Goal: Task Accomplishment & Management: Manage account settings

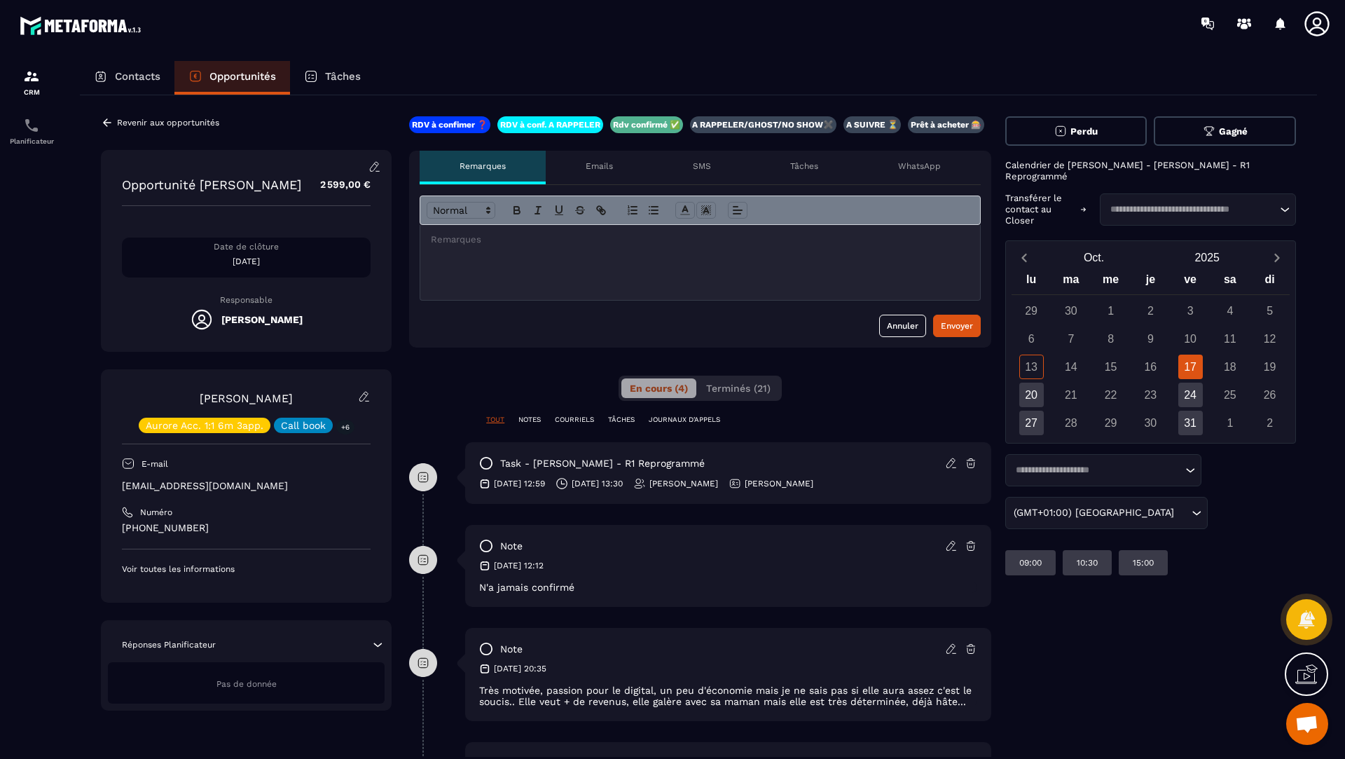
click at [514, 263] on div at bounding box center [700, 262] width 560 height 75
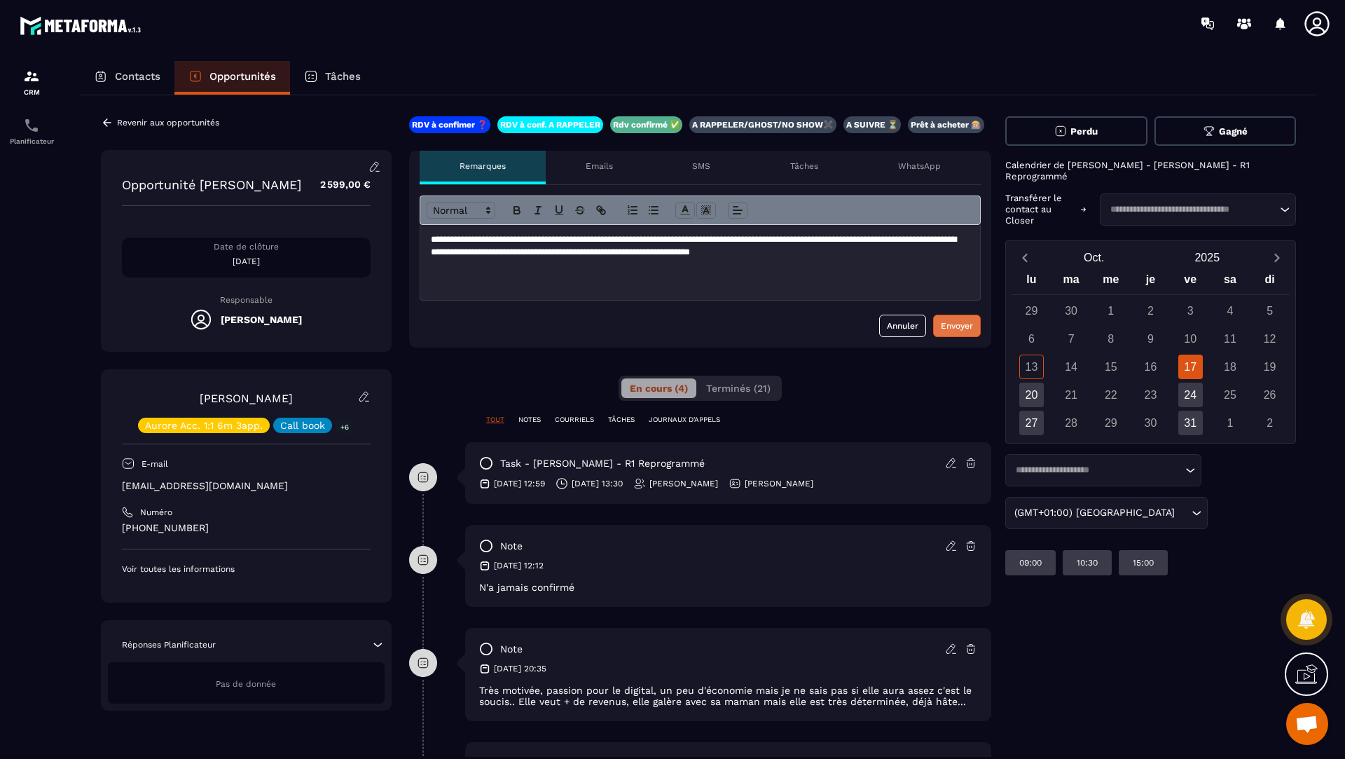
click at [951, 324] on div "Envoyer" at bounding box center [957, 326] width 32 height 14
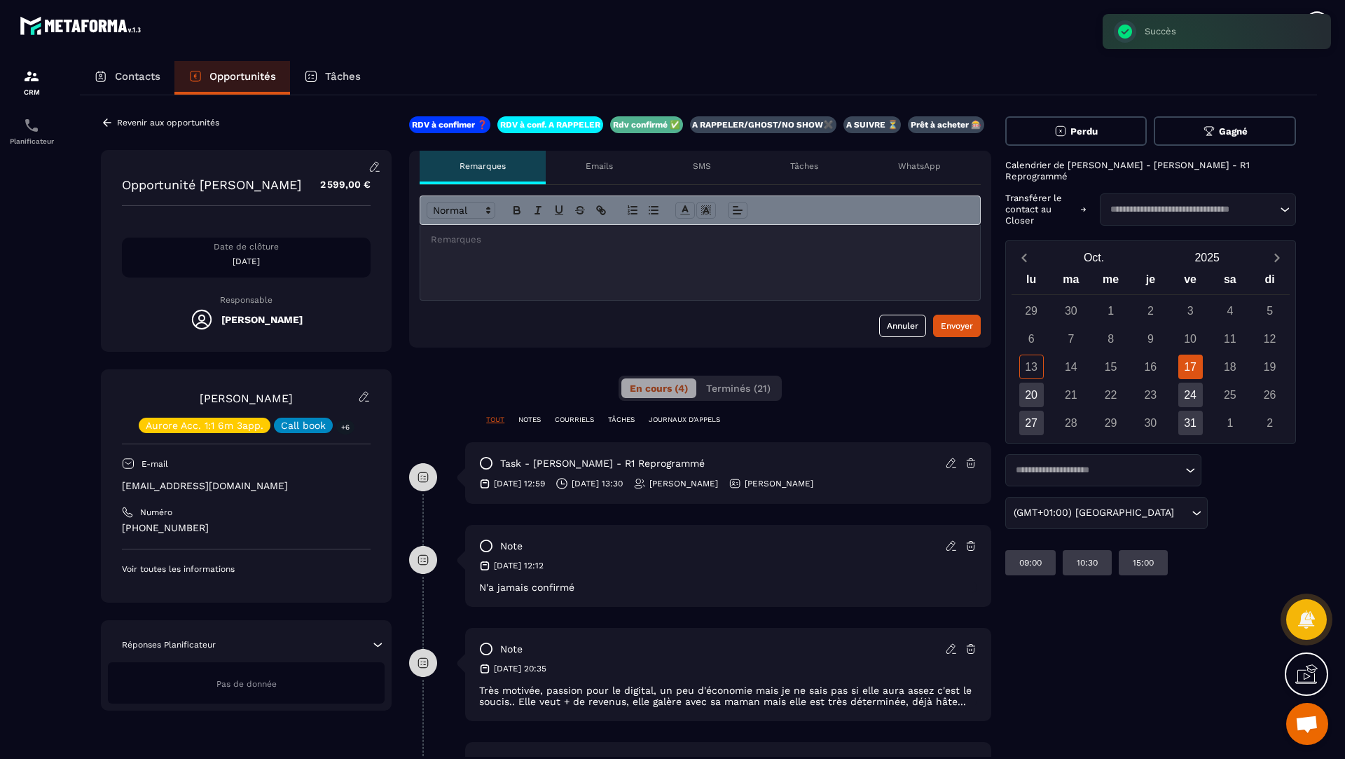
click at [1189, 136] on button "Gagné" at bounding box center [1225, 130] width 142 height 29
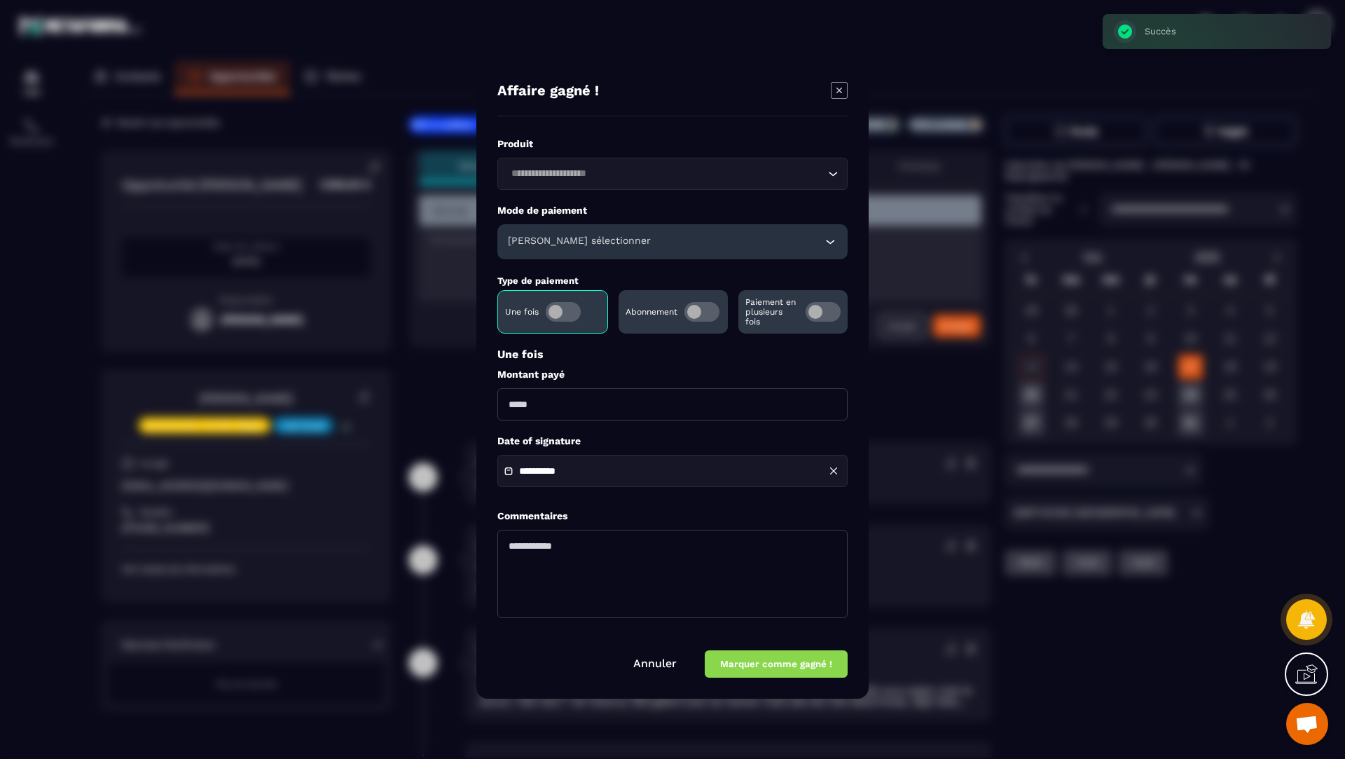
click at [545, 181] on div "Loading..." at bounding box center [672, 174] width 350 height 32
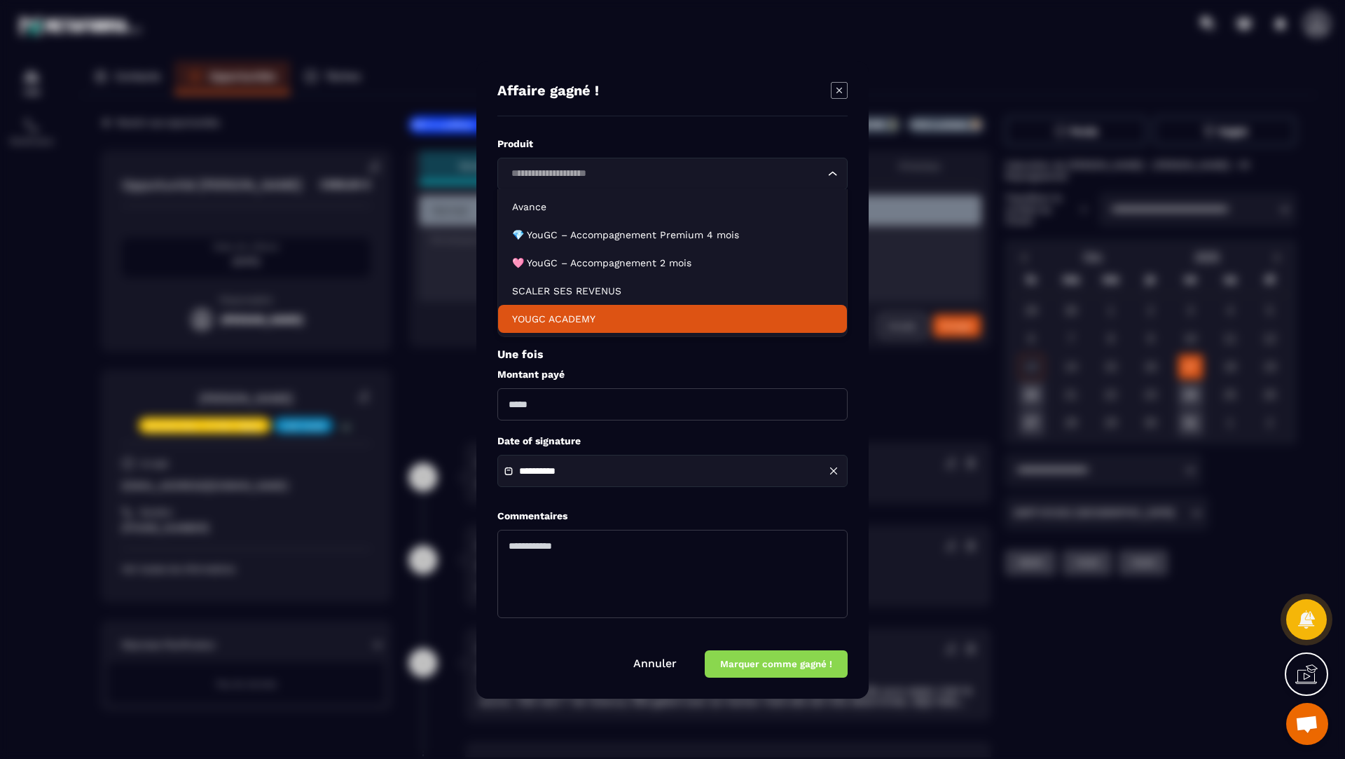
click at [557, 315] on p "YOUGC ACADEMY" at bounding box center [672, 319] width 321 height 14
type input "*******"
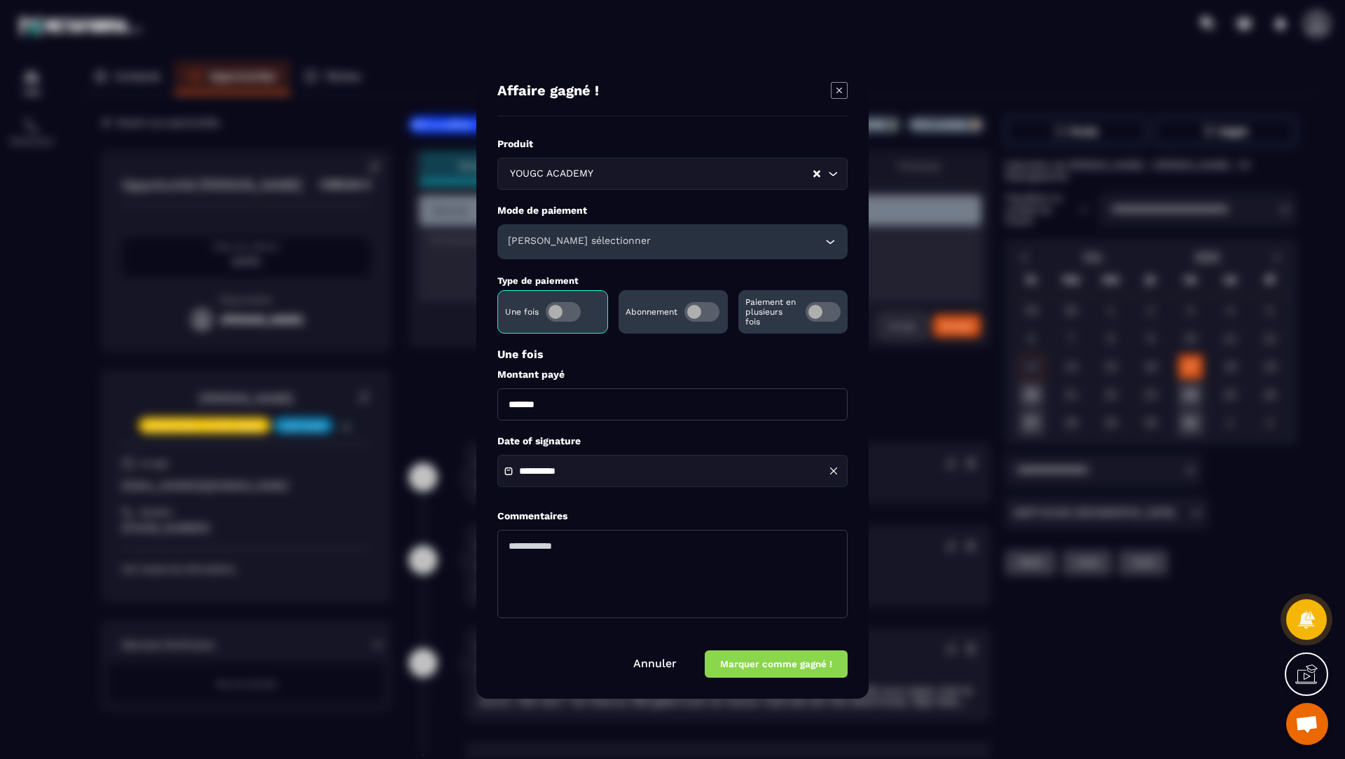
click at [525, 251] on div "[PERSON_NAME] sélectionner" at bounding box center [672, 241] width 350 height 35
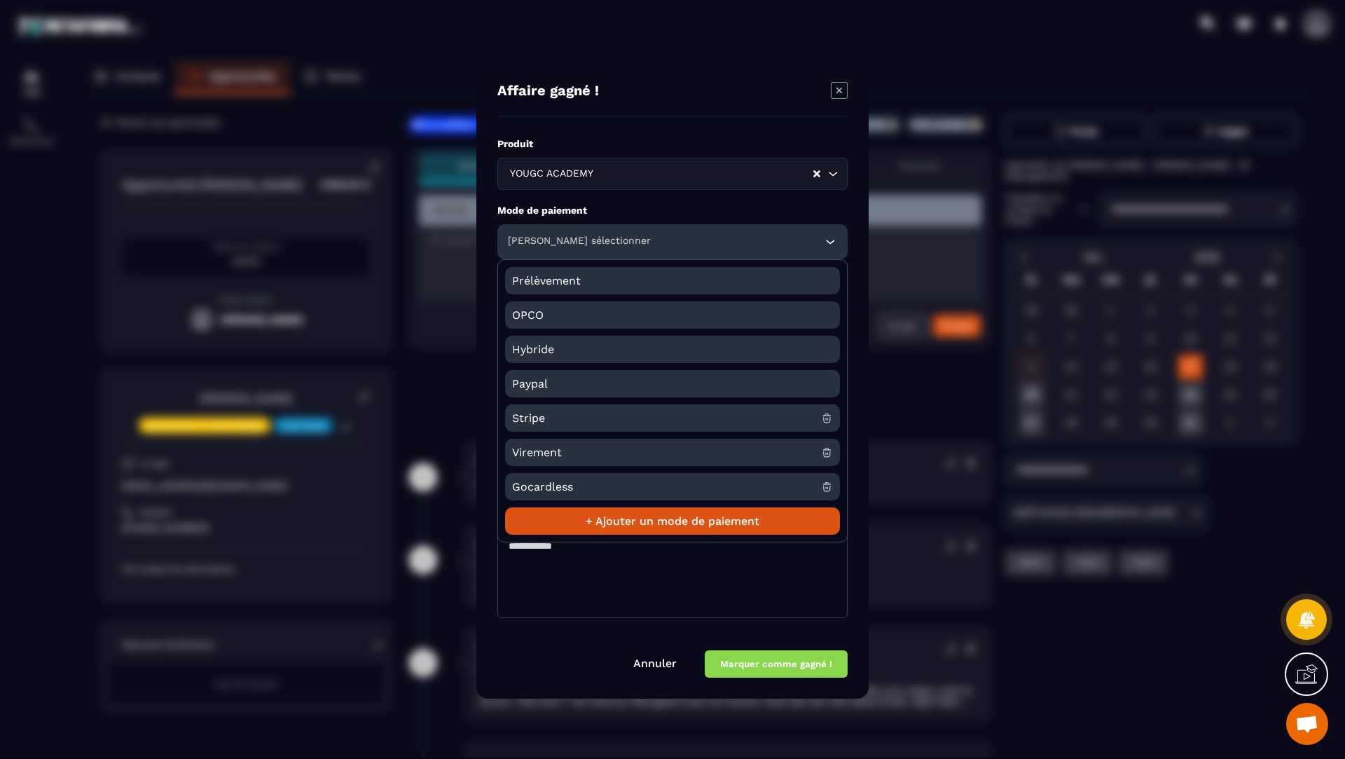
click at [548, 479] on span "Gocardless" at bounding box center [666, 486] width 309 height 27
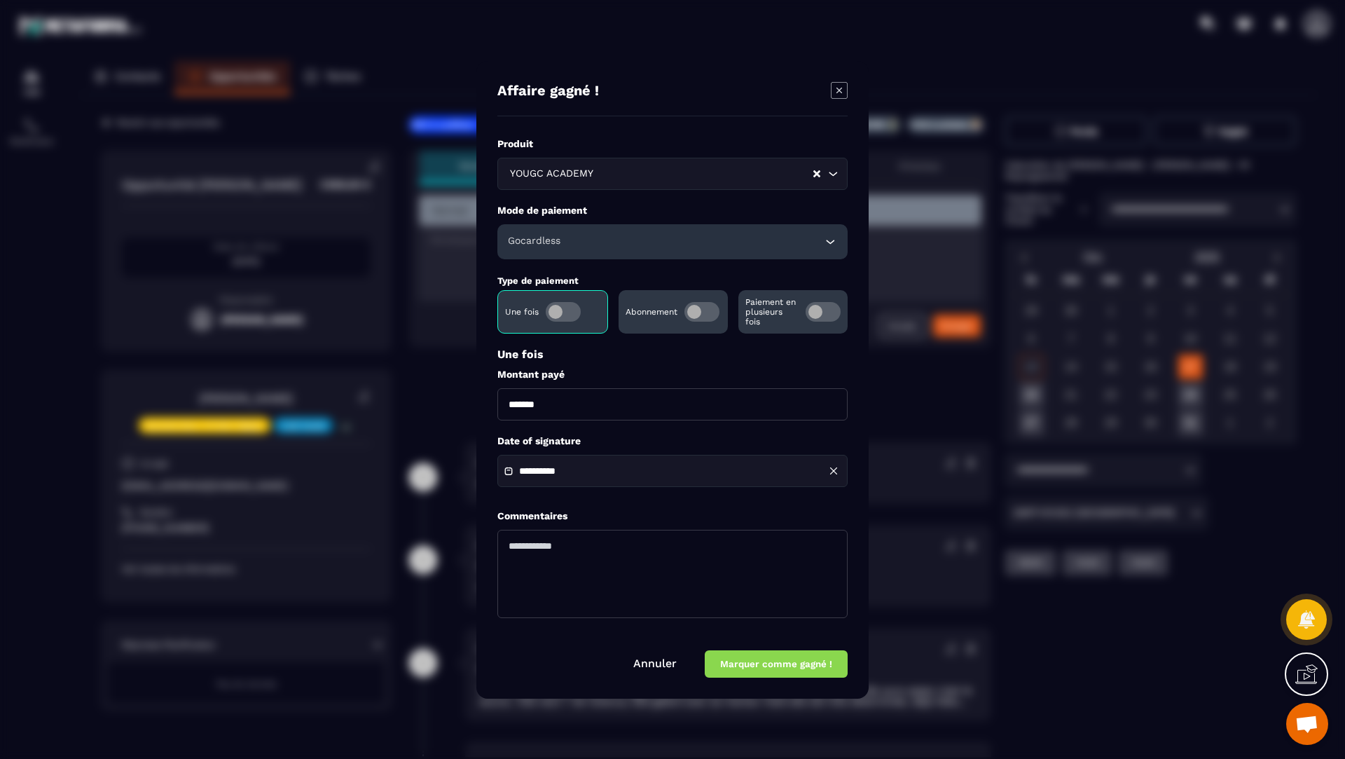
click at [821, 312] on span "Modal window" at bounding box center [823, 312] width 35 height 20
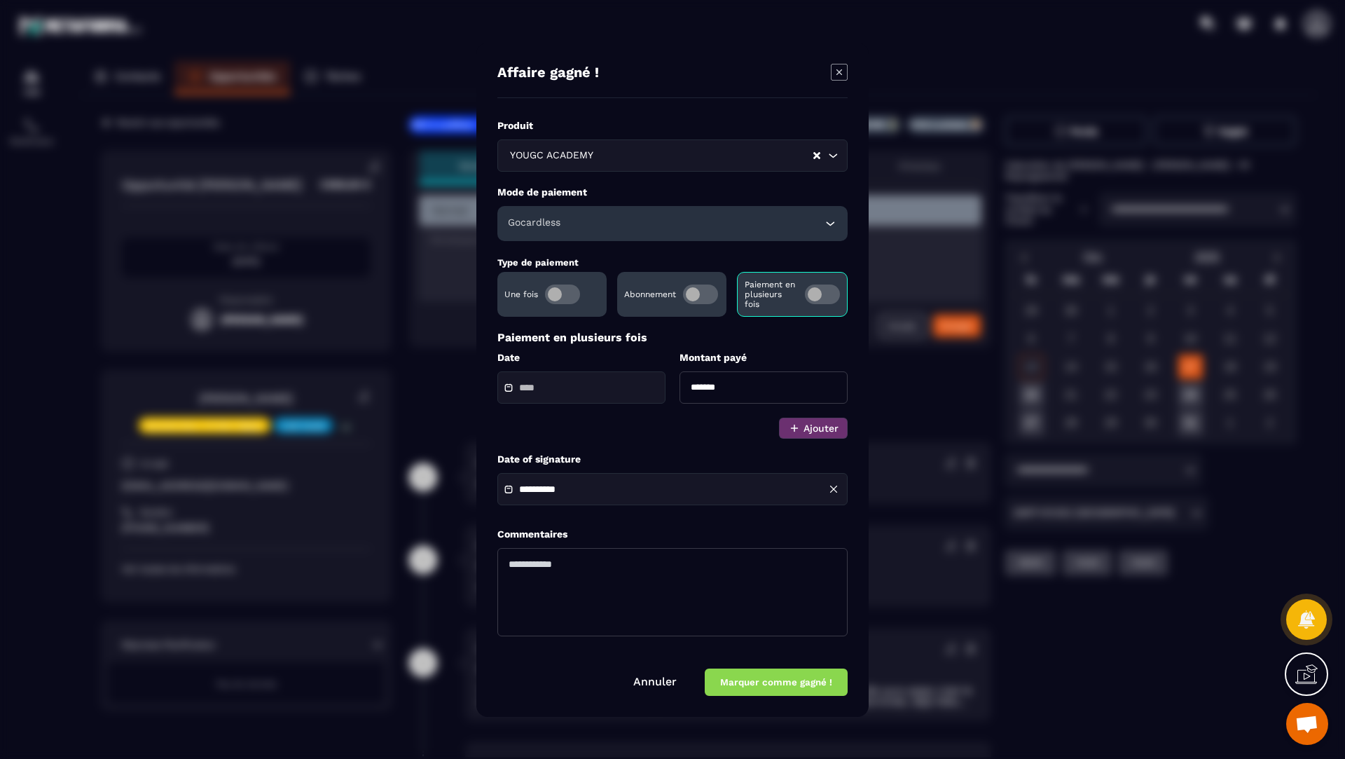
click at [603, 387] on input "Modal window" at bounding box center [568, 388] width 98 height 11
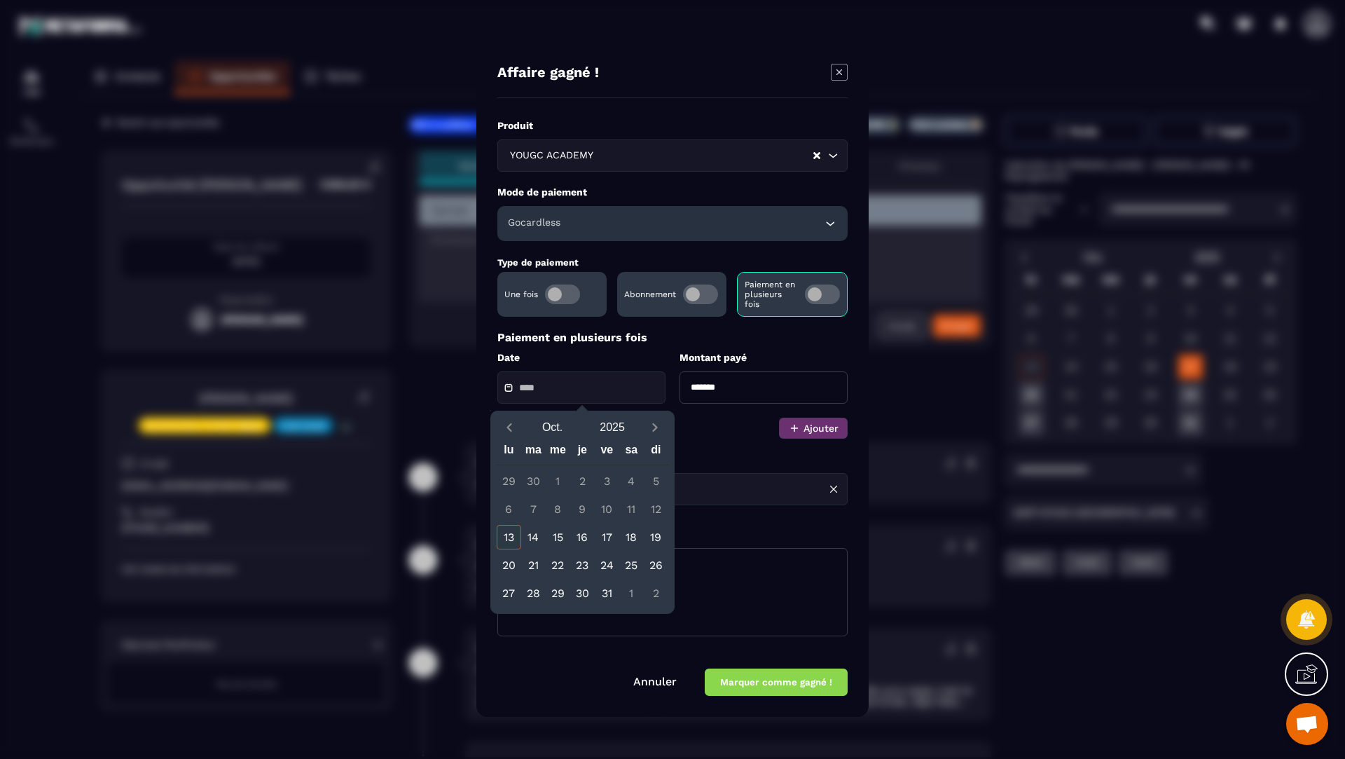
click at [612, 504] on div "10" at bounding box center [607, 509] width 25 height 25
click at [600, 509] on div "10" at bounding box center [607, 509] width 25 height 25
click at [497, 544] on div "13" at bounding box center [509, 537] width 25 height 25
type input "**********"
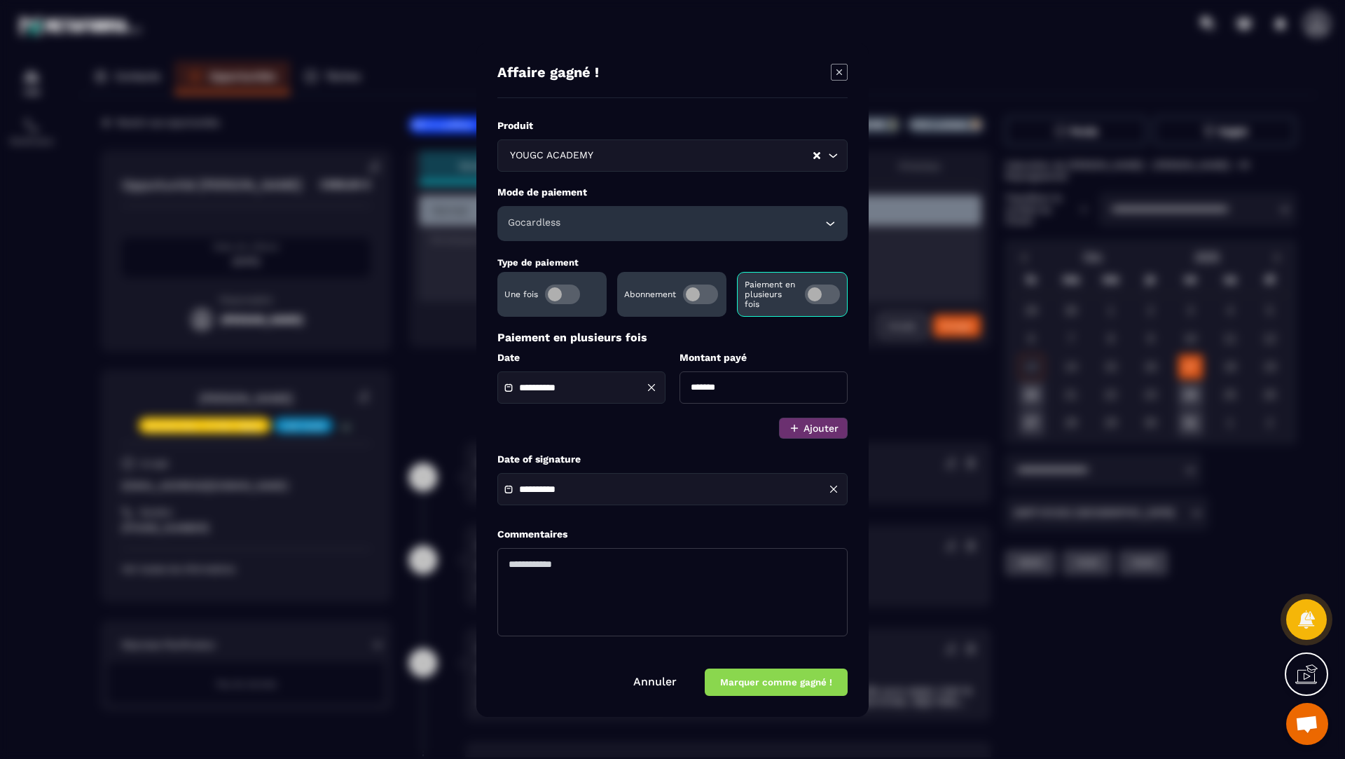
click at [698, 390] on input "*******" at bounding box center [764, 387] width 168 height 32
type input "*******"
click at [772, 684] on button "Marquer comme gagné !" at bounding box center [776, 681] width 143 height 27
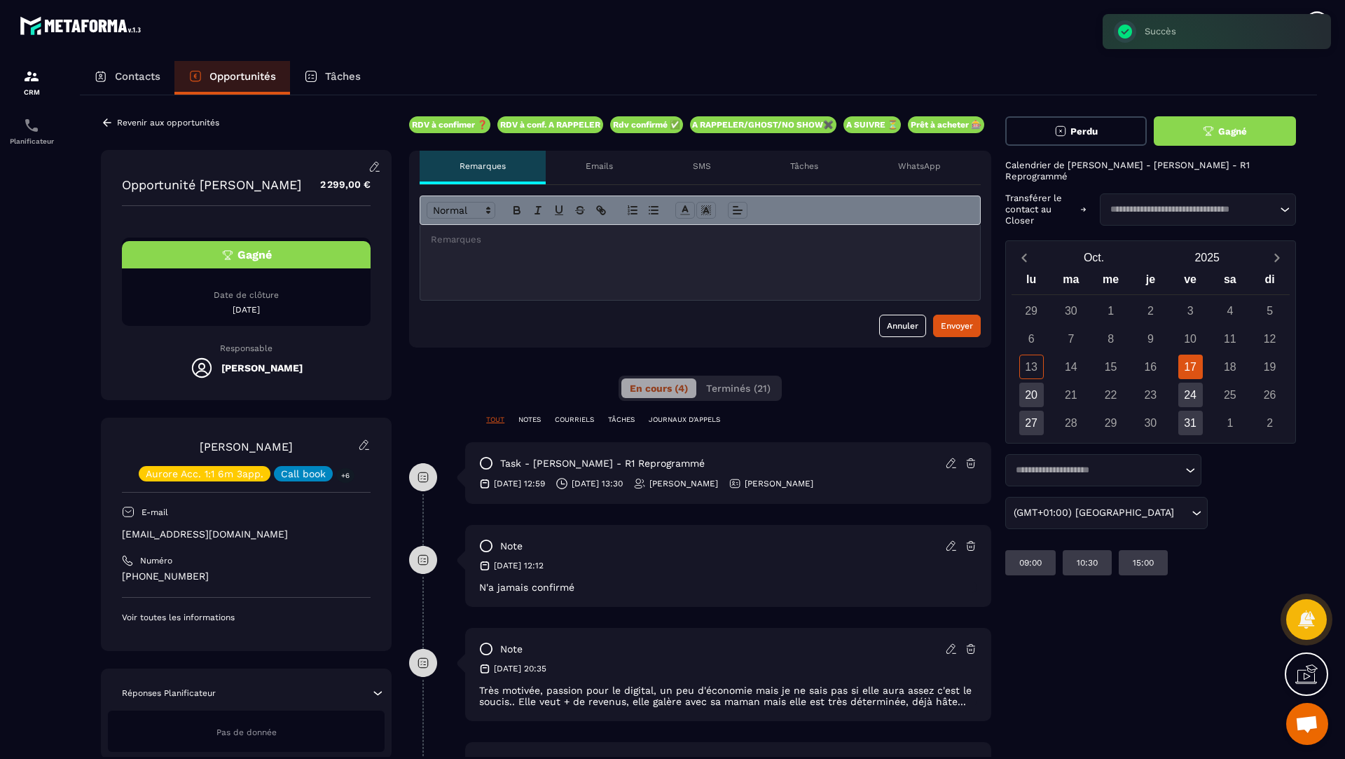
click at [107, 123] on icon at bounding box center [107, 122] width 8 height 8
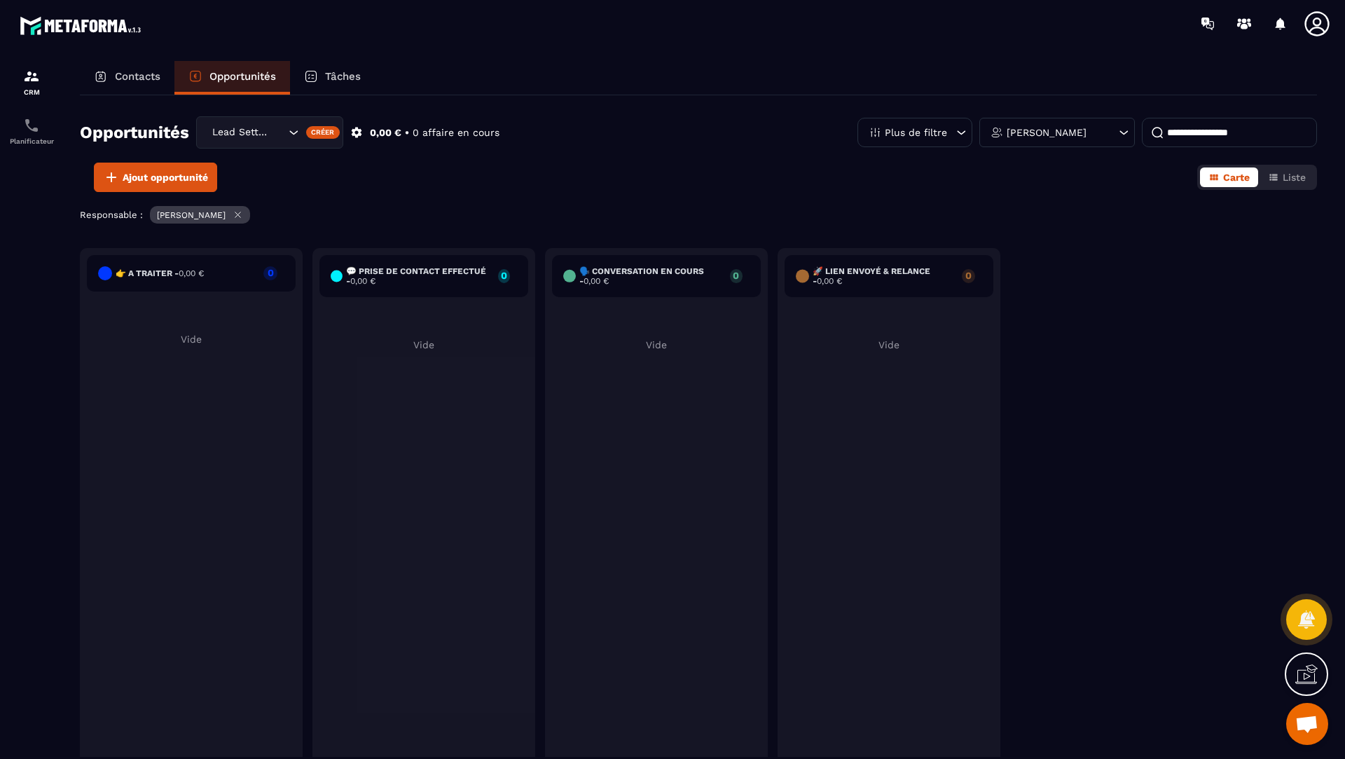
click at [276, 131] on input "Search for option" at bounding box center [278, 132] width 14 height 15
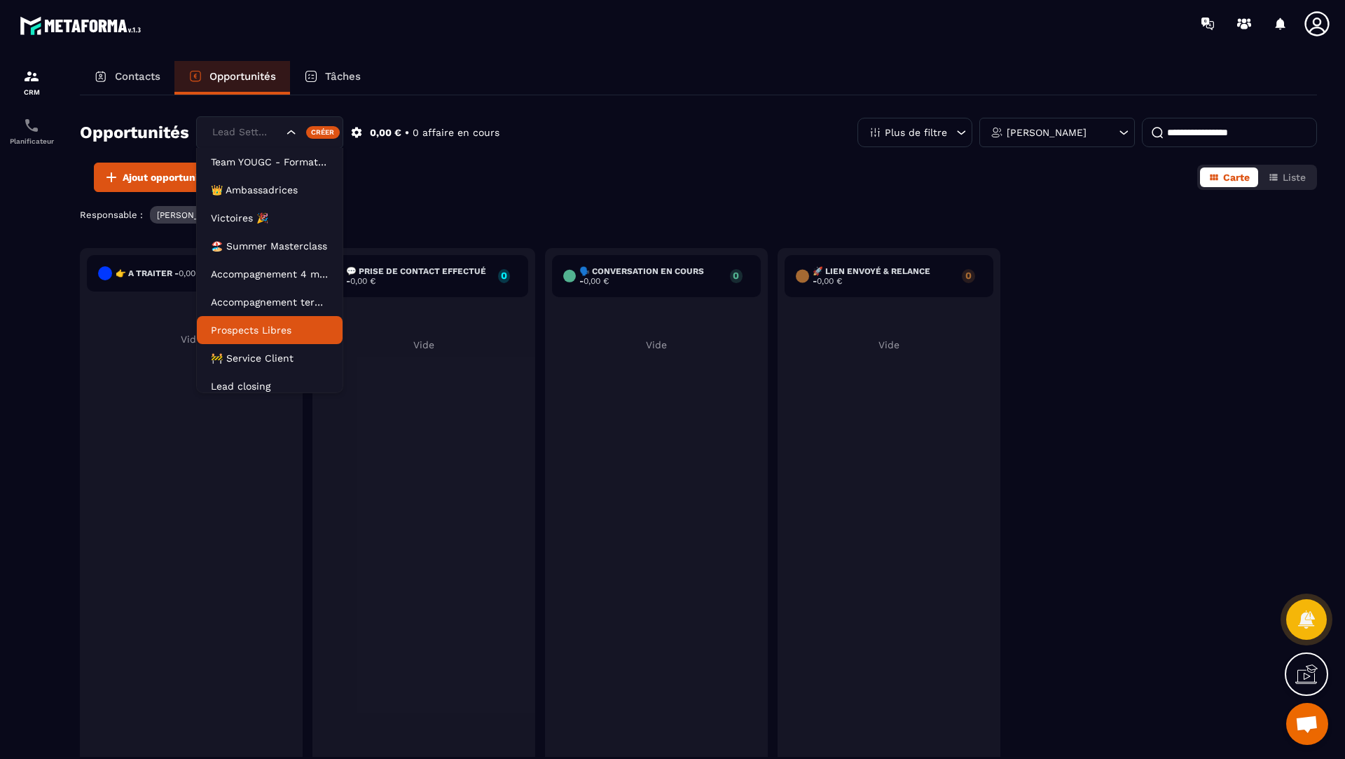
scroll to position [63, 0]
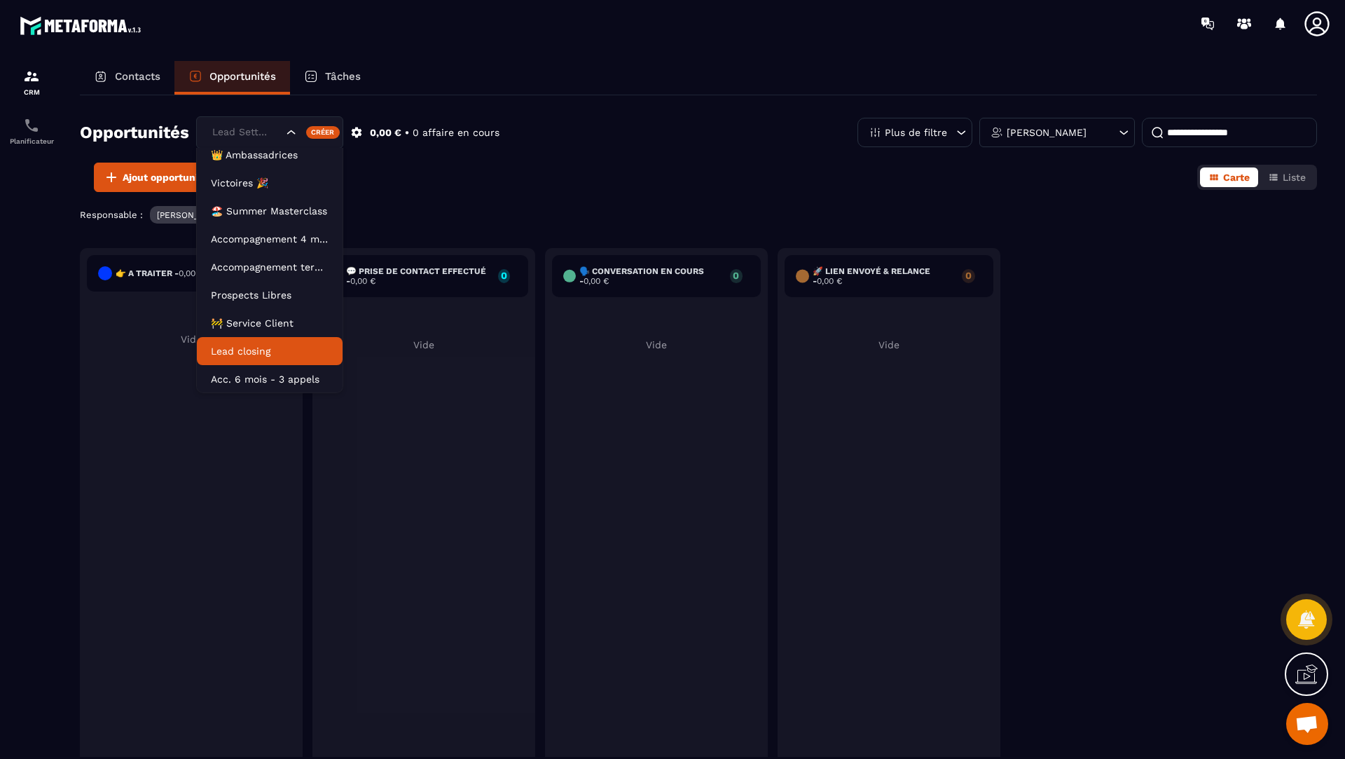
click at [258, 350] on p "Lead closing" at bounding box center [270, 351] width 118 height 14
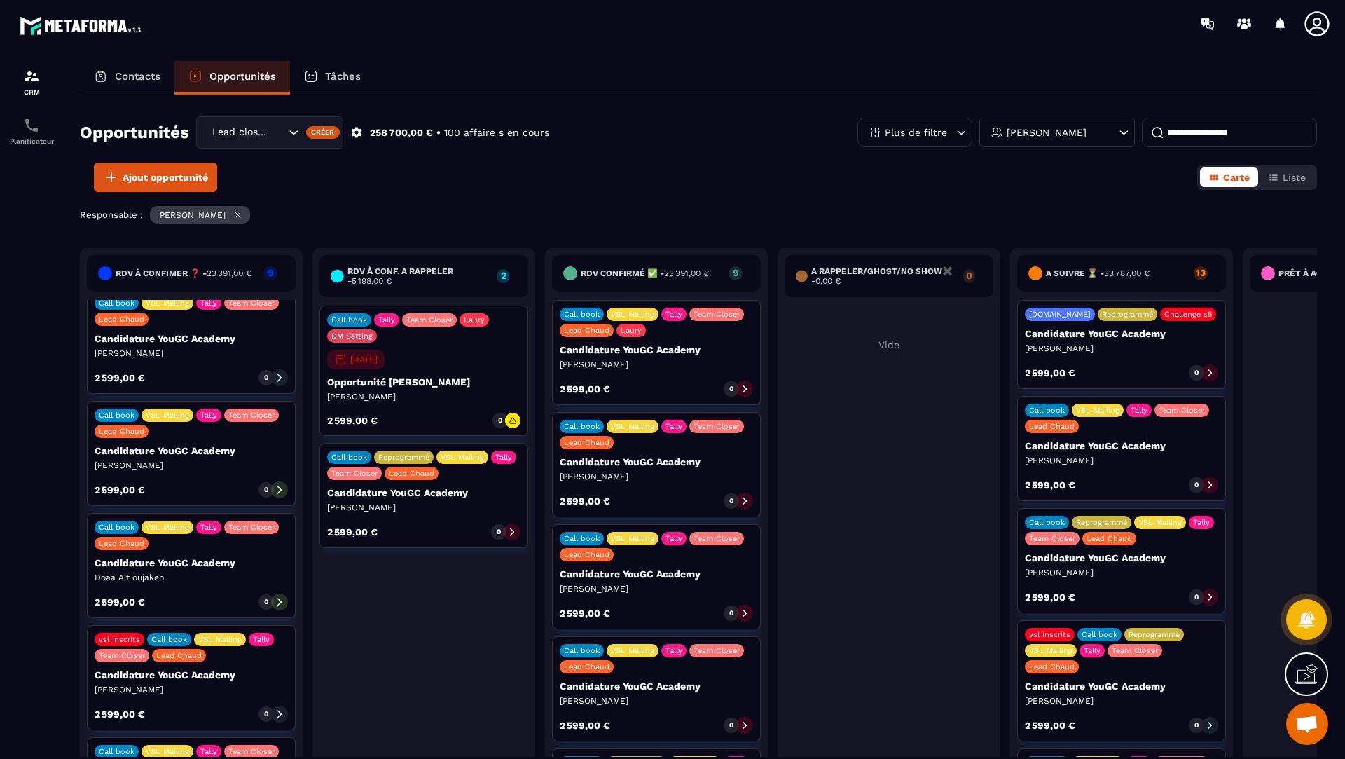
scroll to position [296, 0]
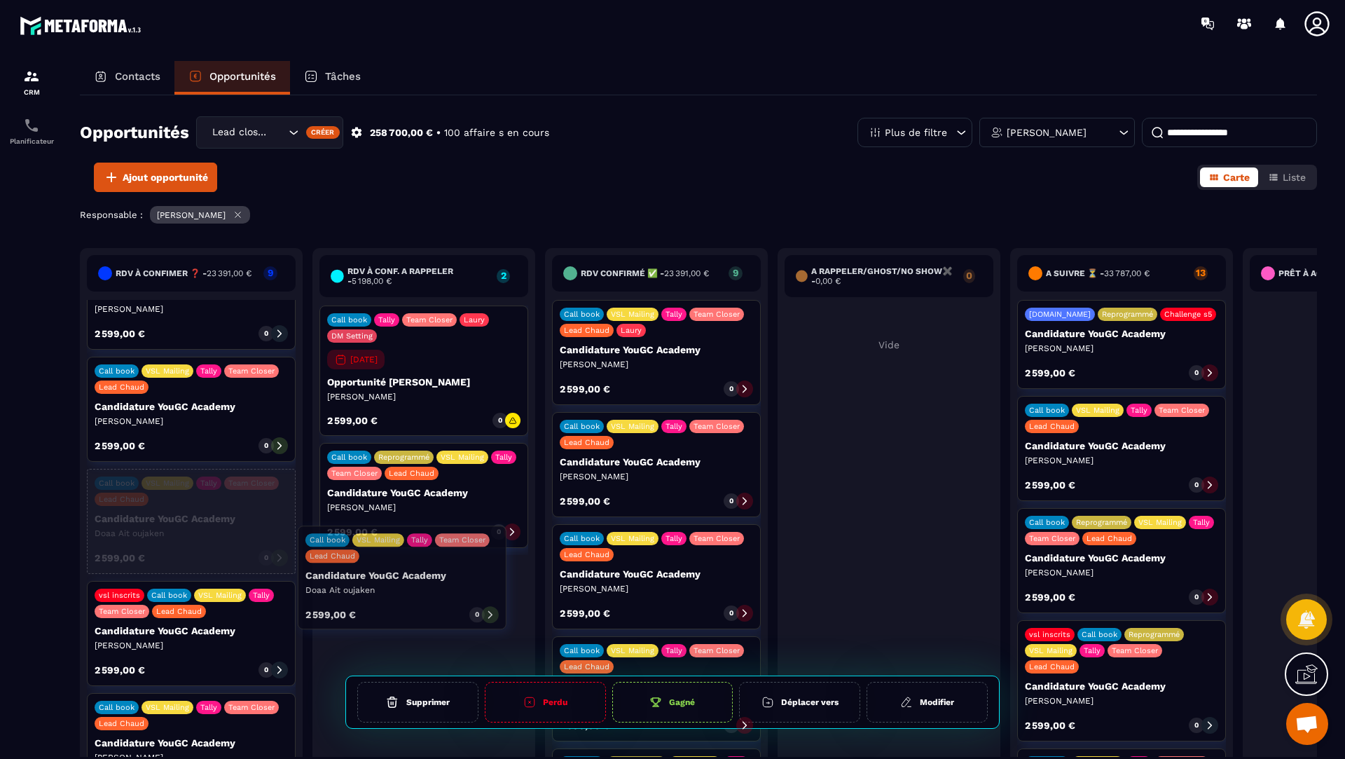
drag, startPoint x: 190, startPoint y: 528, endPoint x: 400, endPoint y: 592, distance: 219.7
click at [400, 592] on div "RDV à confimer ❓ - 23 391,00 € 9 vsl inscrits Leads Instagram Call book Leads A…" at bounding box center [773, 520] width 1386 height 545
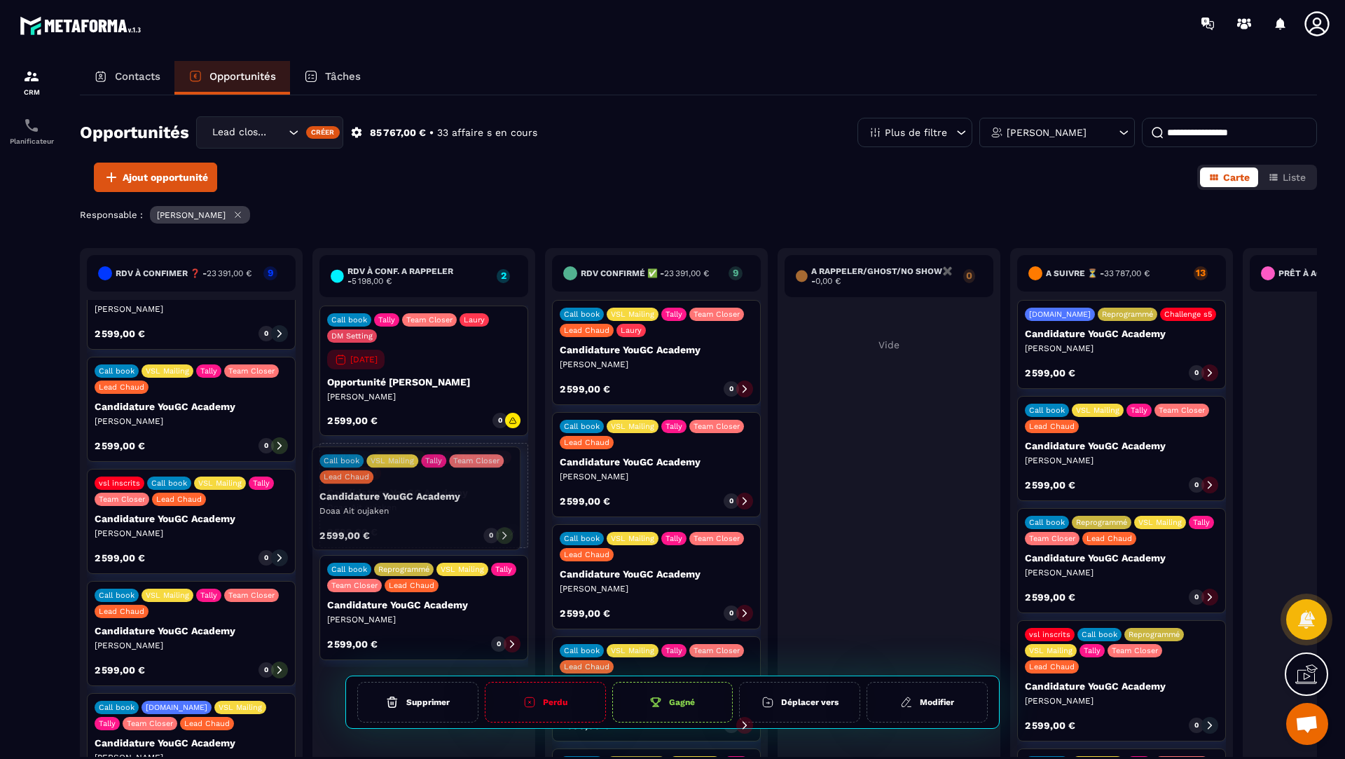
drag, startPoint x: 212, startPoint y: 518, endPoint x: 437, endPoint y: 501, distance: 226.3
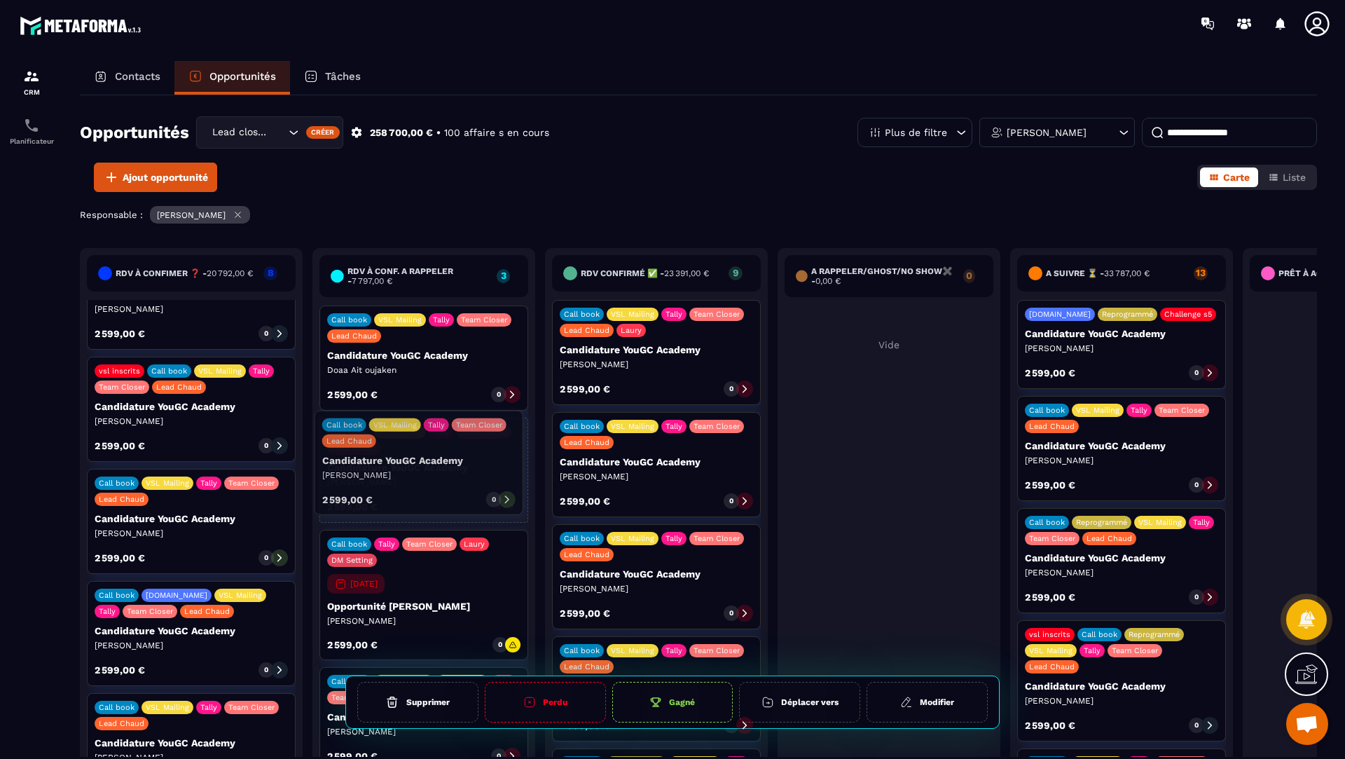
drag, startPoint x: 193, startPoint y: 414, endPoint x: 420, endPoint y: 472, distance: 235.0
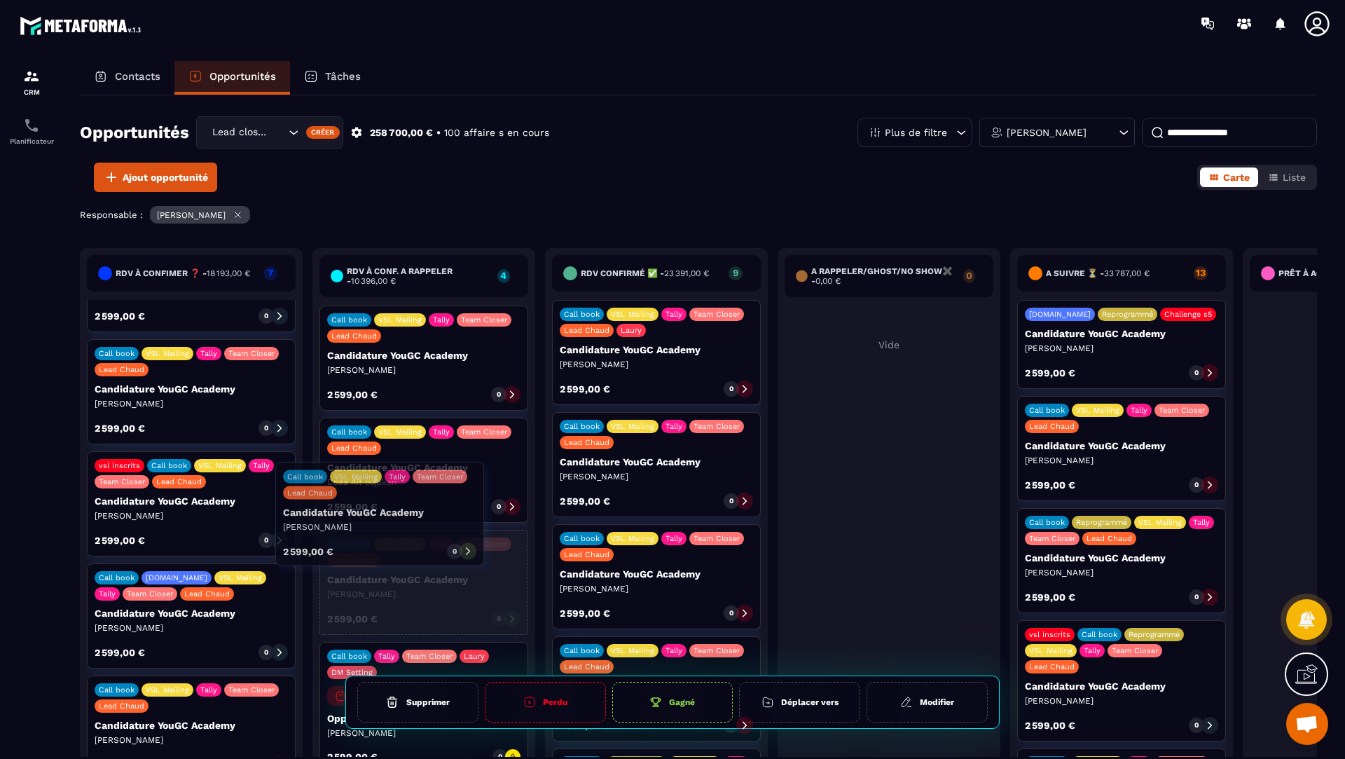
scroll to position [195, 0]
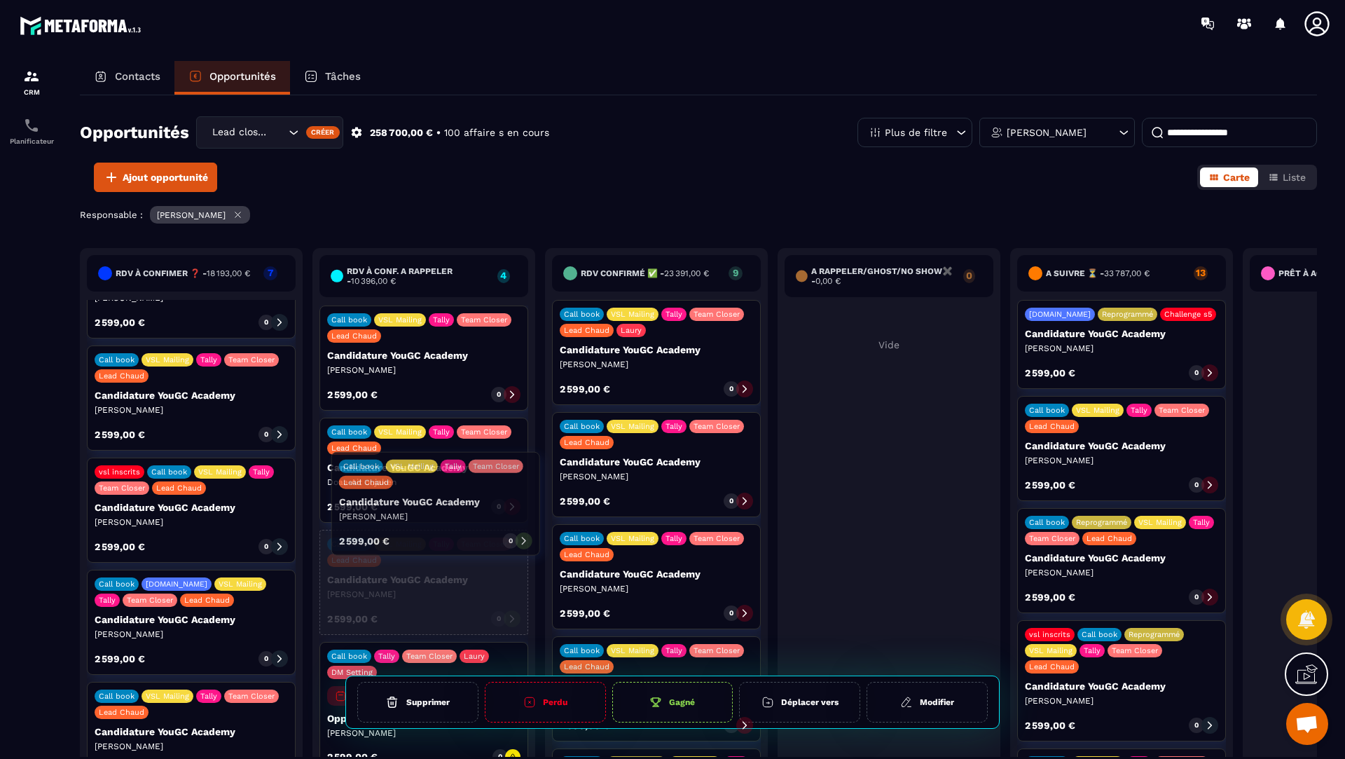
drag, startPoint x: 181, startPoint y: 532, endPoint x: 422, endPoint y: 518, distance: 241.4
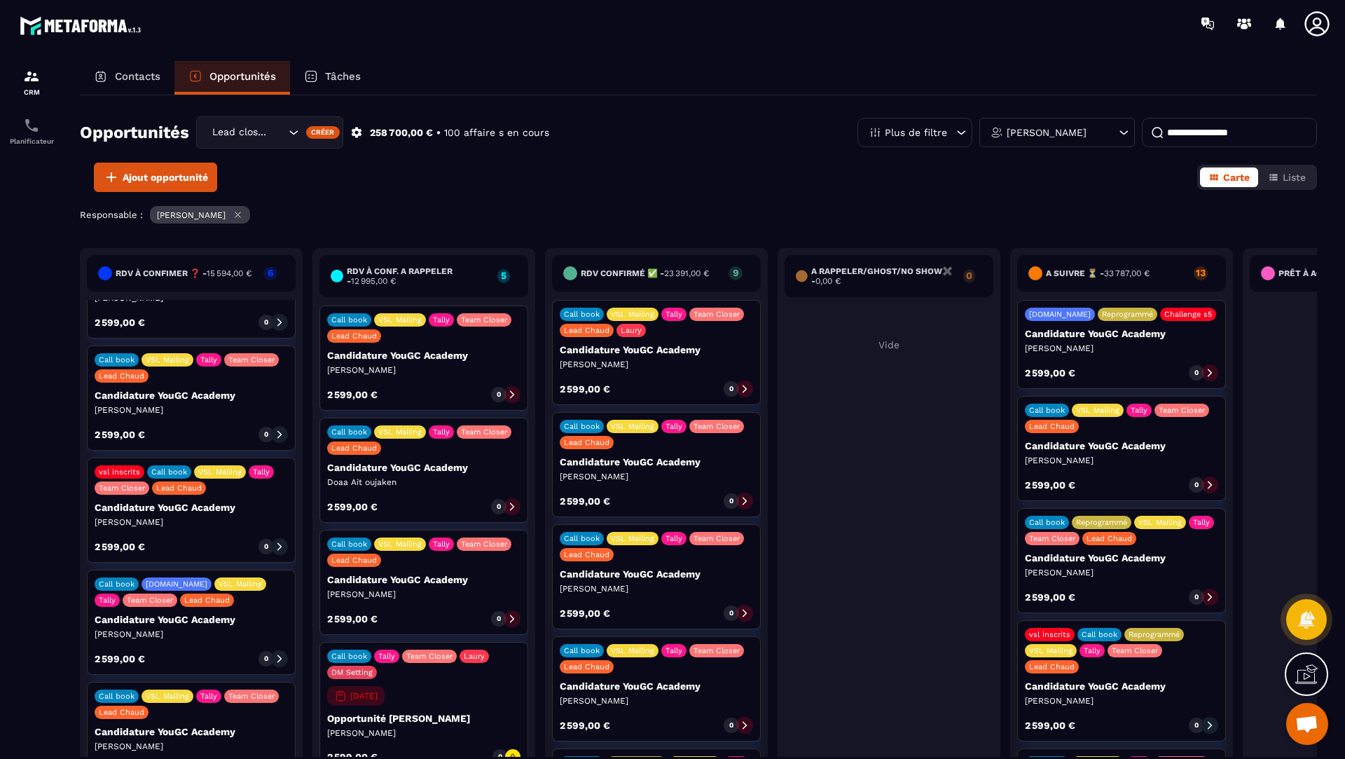
click at [206, 741] on p "[PERSON_NAME]" at bounding box center [191, 746] width 193 height 11
click at [256, 726] on p "Candidature YouGC Academy" at bounding box center [191, 731] width 193 height 11
